Goal: Task Accomplishment & Management: Manage account settings

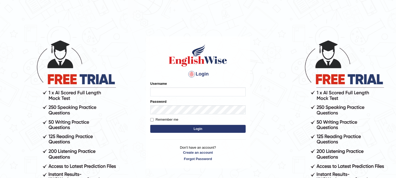
click at [181, 93] on input "Username" at bounding box center [197, 92] width 95 height 9
click at [164, 91] on input "jasleen12" at bounding box center [197, 92] width 95 height 9
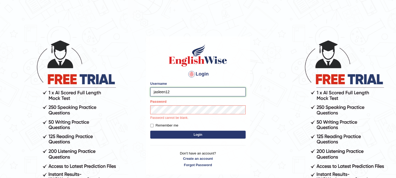
click at [164, 93] on input "jasleen12" at bounding box center [197, 92] width 95 height 9
click at [177, 92] on input "12" at bounding box center [197, 92] width 95 height 9
type input "1"
click at [177, 92] on input "Username" at bounding box center [197, 92] width 95 height 9
click at [218, 92] on input "Username" at bounding box center [197, 92] width 95 height 9
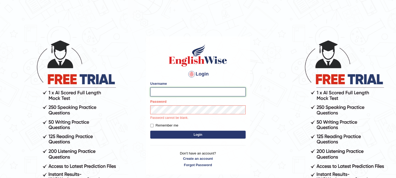
click at [218, 92] on input "Username" at bounding box center [197, 92] width 95 height 9
drag, startPoint x: 218, startPoint y: 92, endPoint x: 118, endPoint y: 124, distance: 105.1
click at [118, 124] on body "Login Please fix the following errors: Username Password Password cannot be bla…" at bounding box center [198, 109] width 396 height 178
